Goal: Check status: Check status

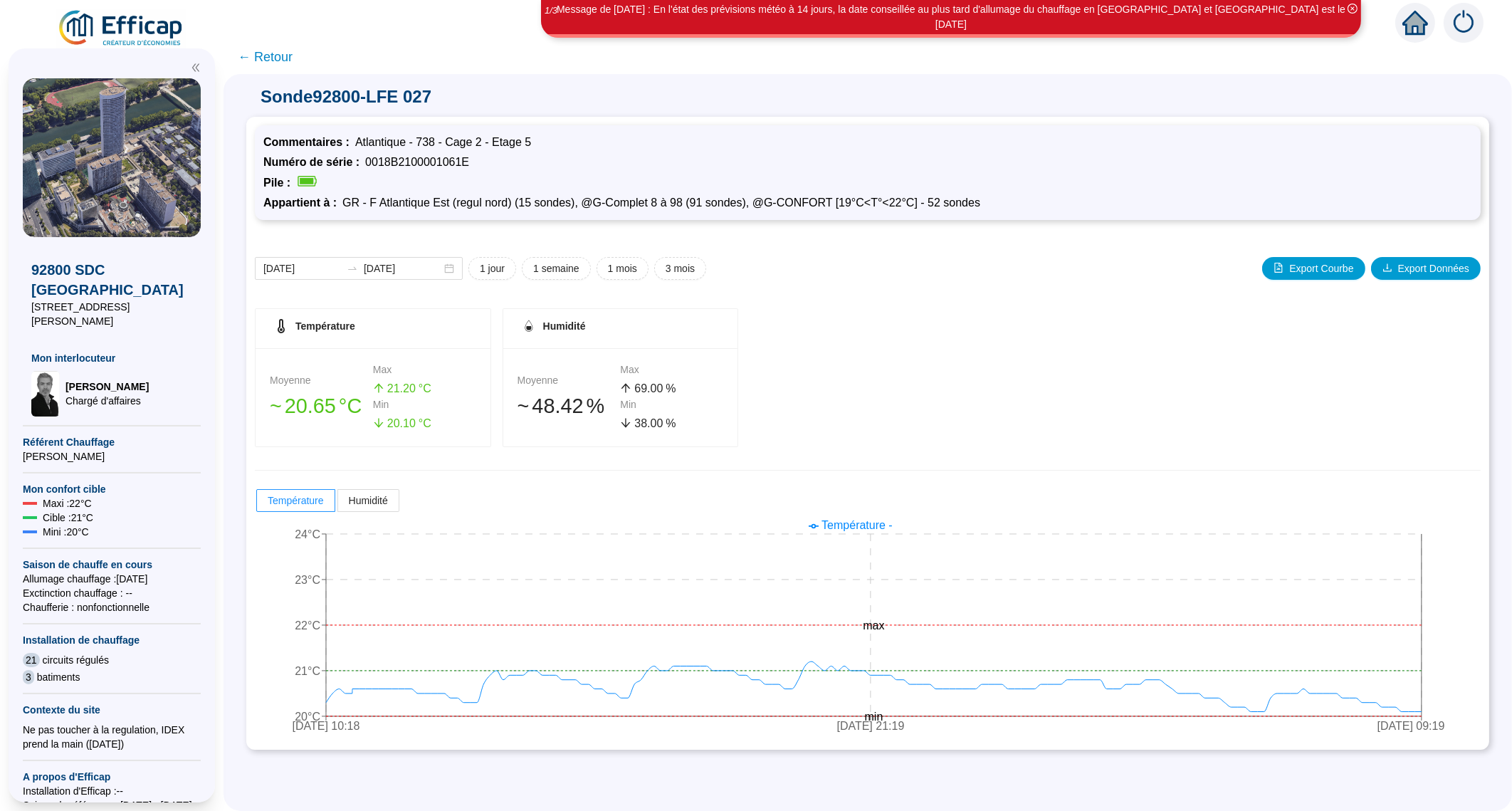
click at [279, 52] on span "← Retour" at bounding box center [265, 57] width 55 height 20
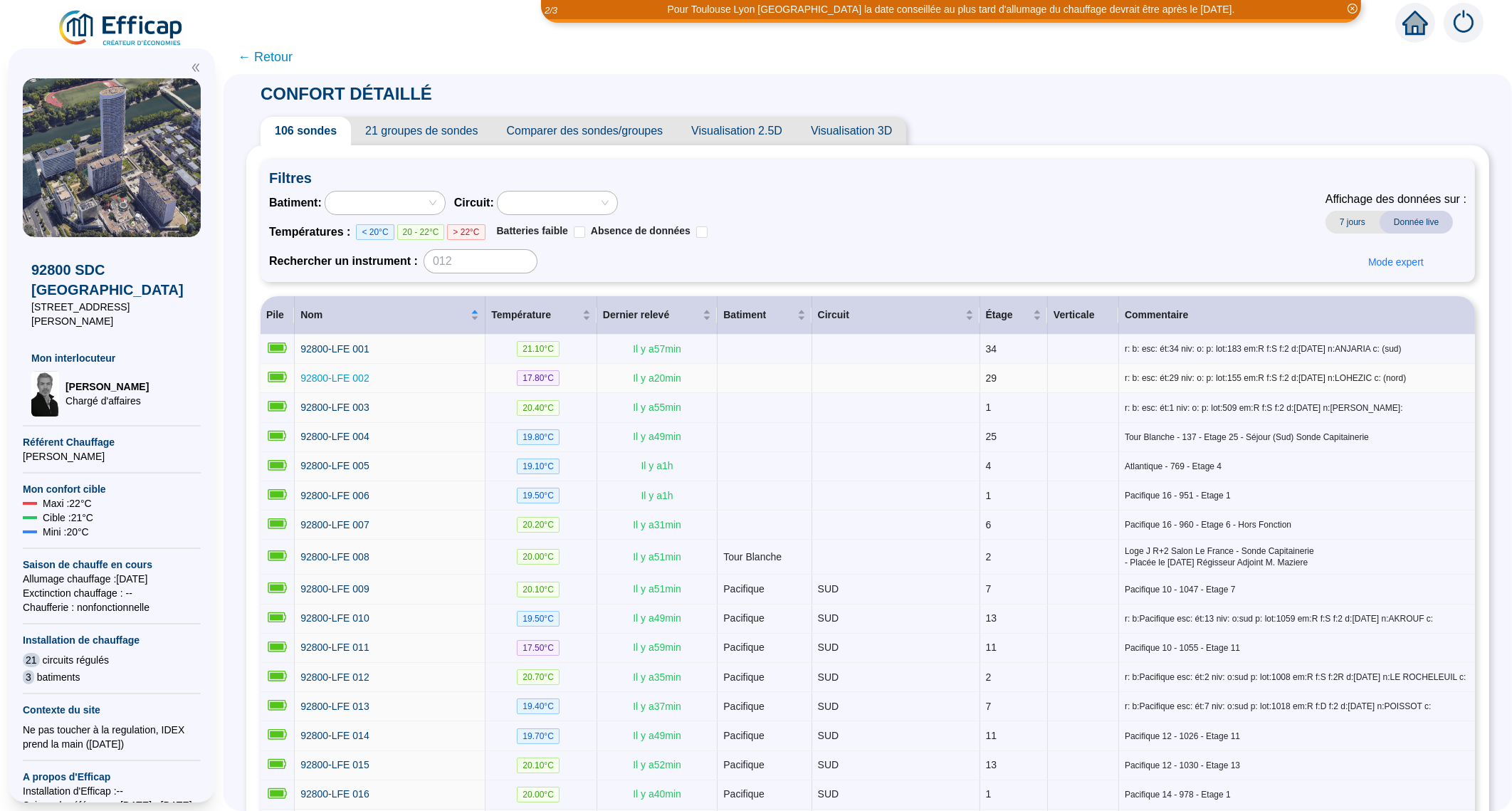
click at [332, 375] on span "92800-LFE 002" at bounding box center [335, 377] width 69 height 11
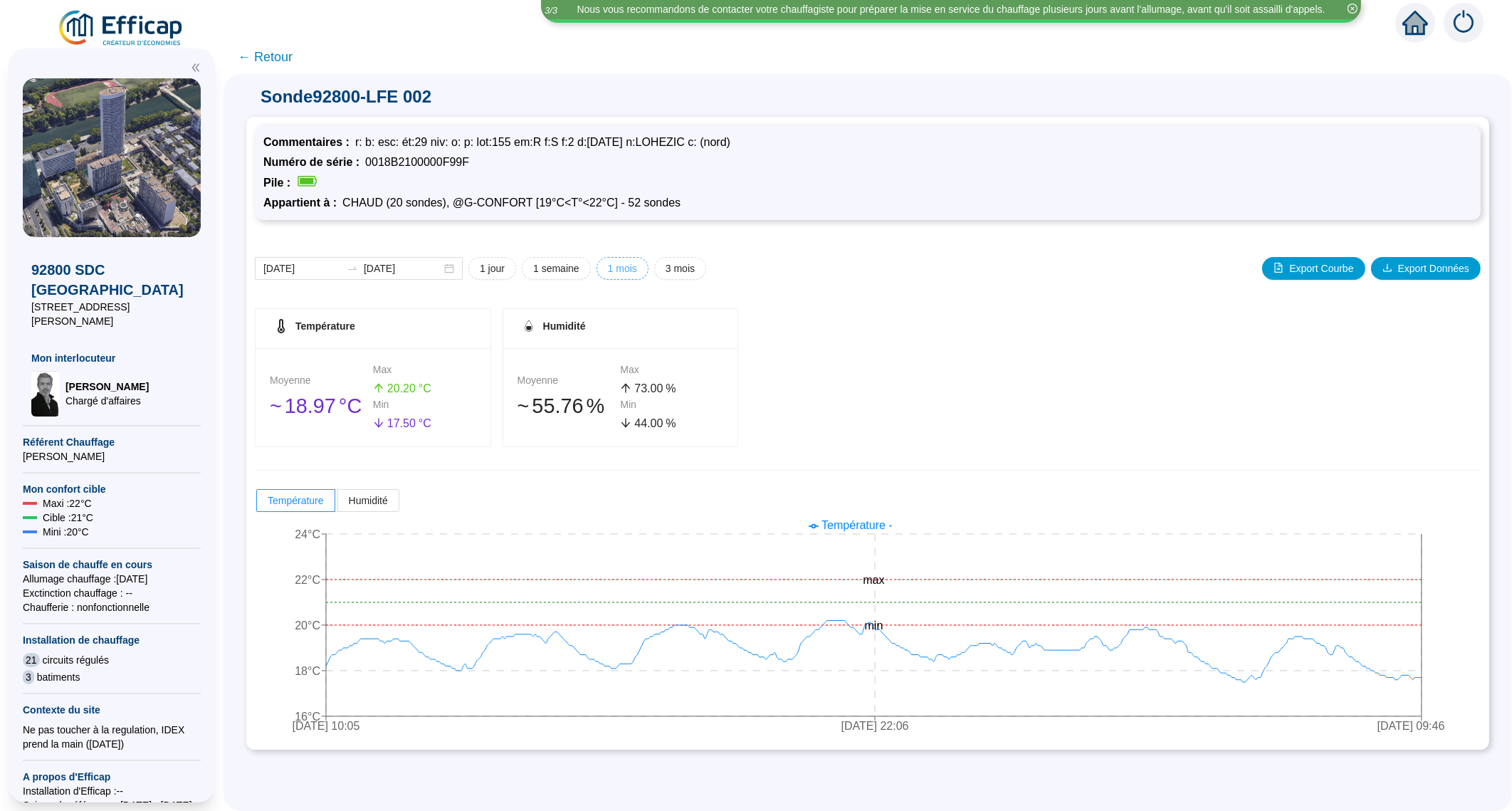
click at [637, 274] on span "1 mois" at bounding box center [623, 269] width 29 height 15
type input "[DATE]"
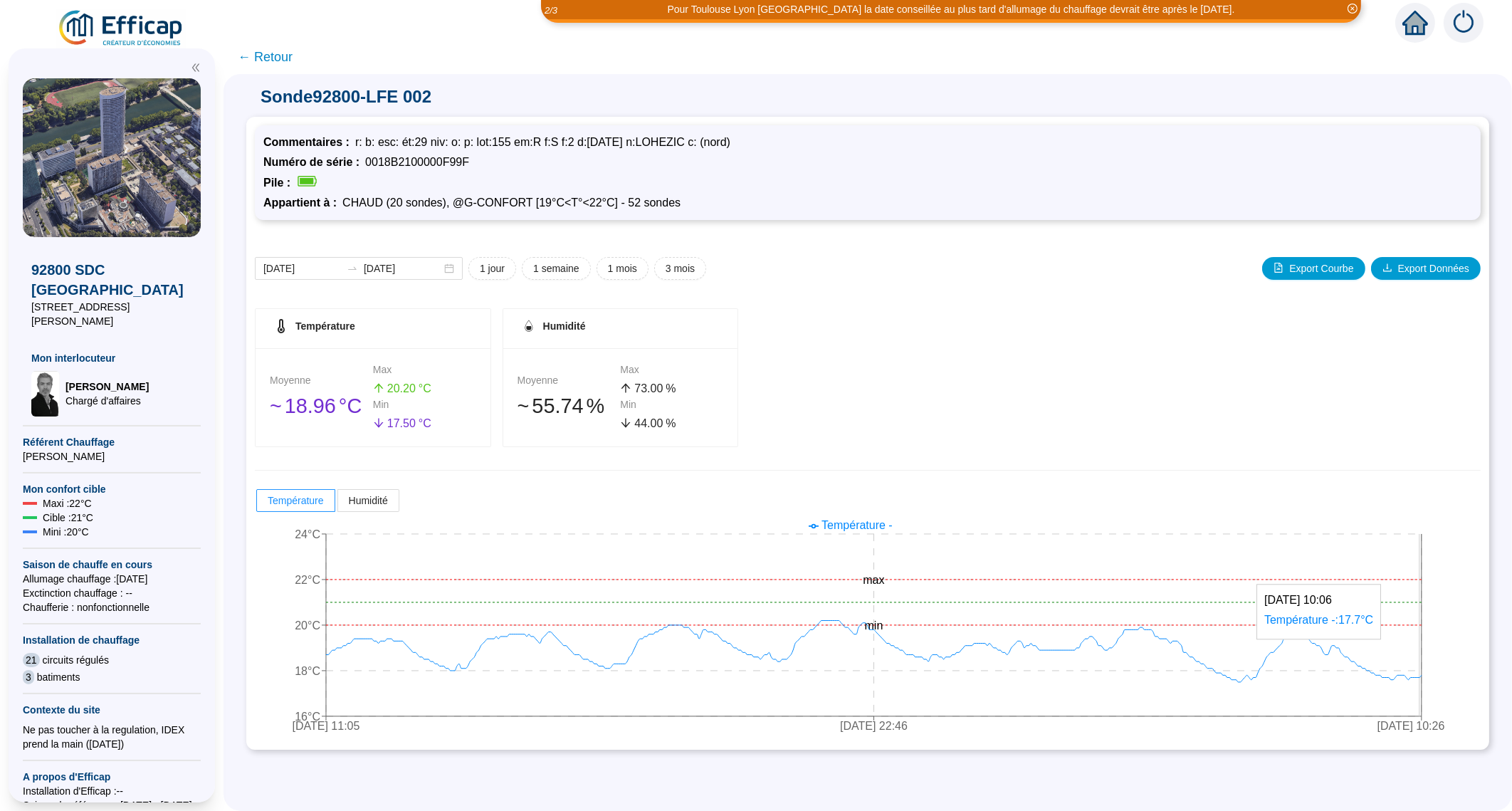
click at [1434, 673] on icon "[DATE] 11:05 [DATE] 22:46 [DATE] 10:26 16°C 18°C 20°C 22°C 24°C min max" at bounding box center [854, 627] width 1199 height 228
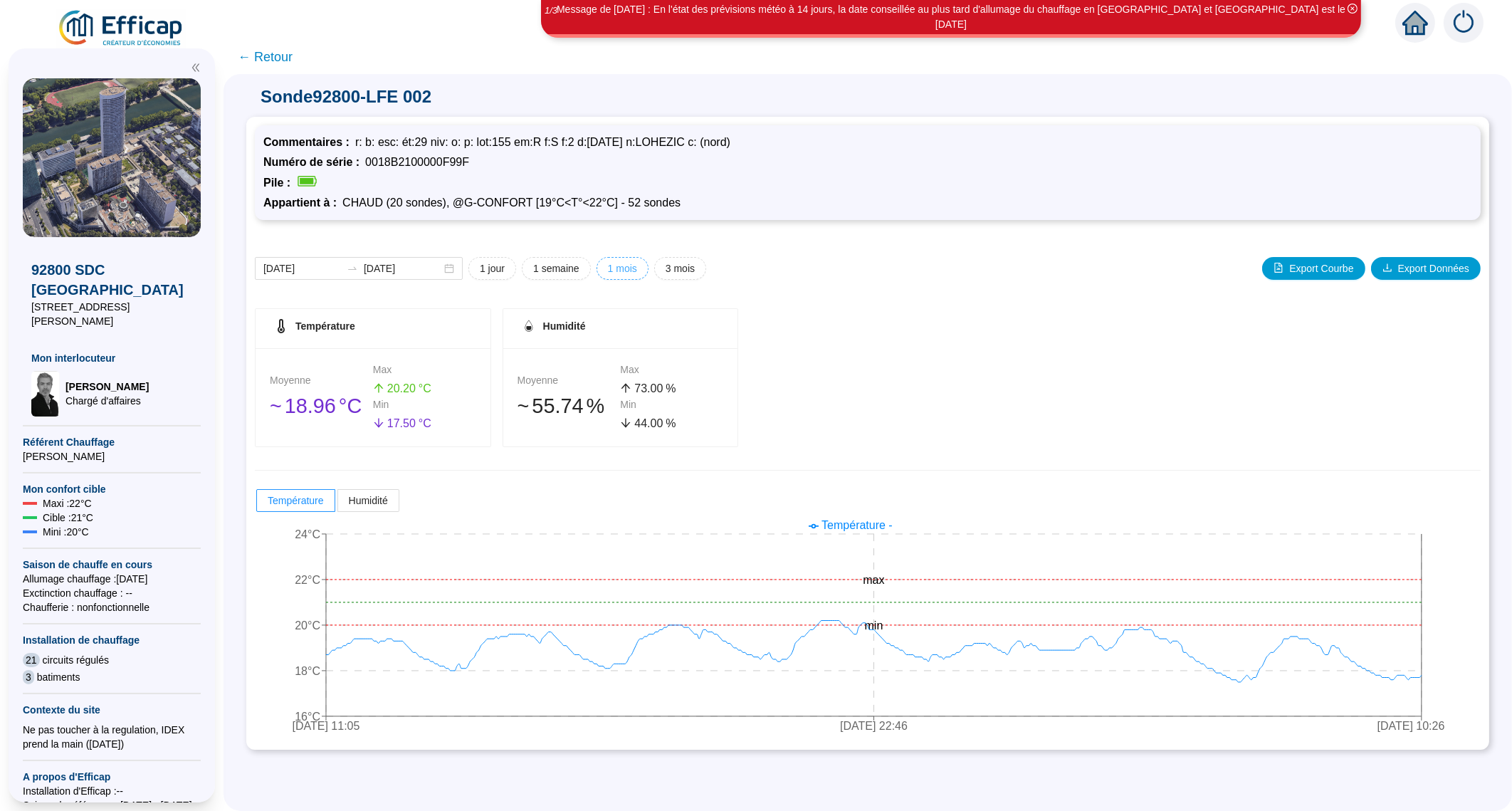
click at [626, 267] on span "1 mois" at bounding box center [623, 269] width 29 height 15
type input "[DATE]"
